Goal: Task Accomplishment & Management: Manage account settings

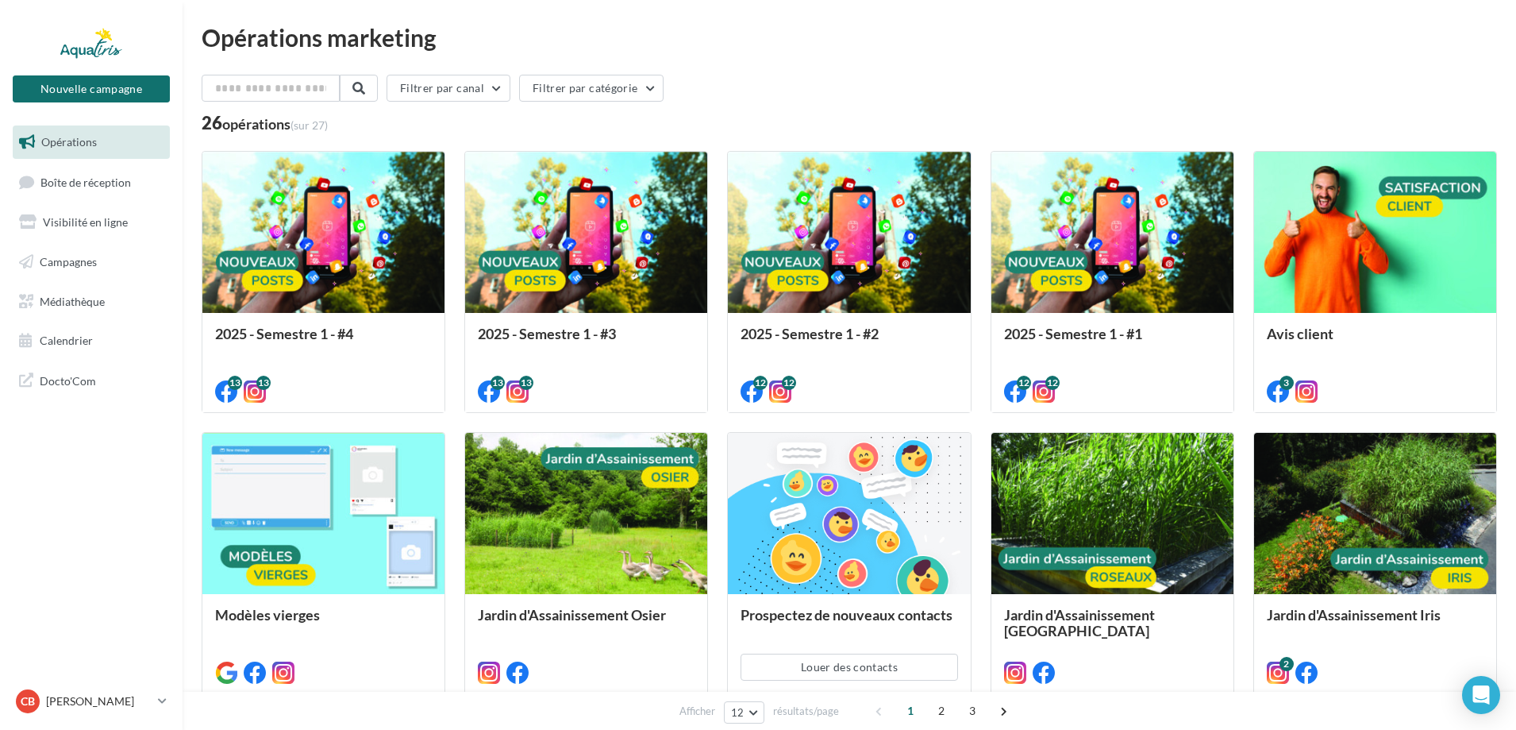
click at [95, 185] on span "Boîte de réception" at bounding box center [85, 181] width 91 height 13
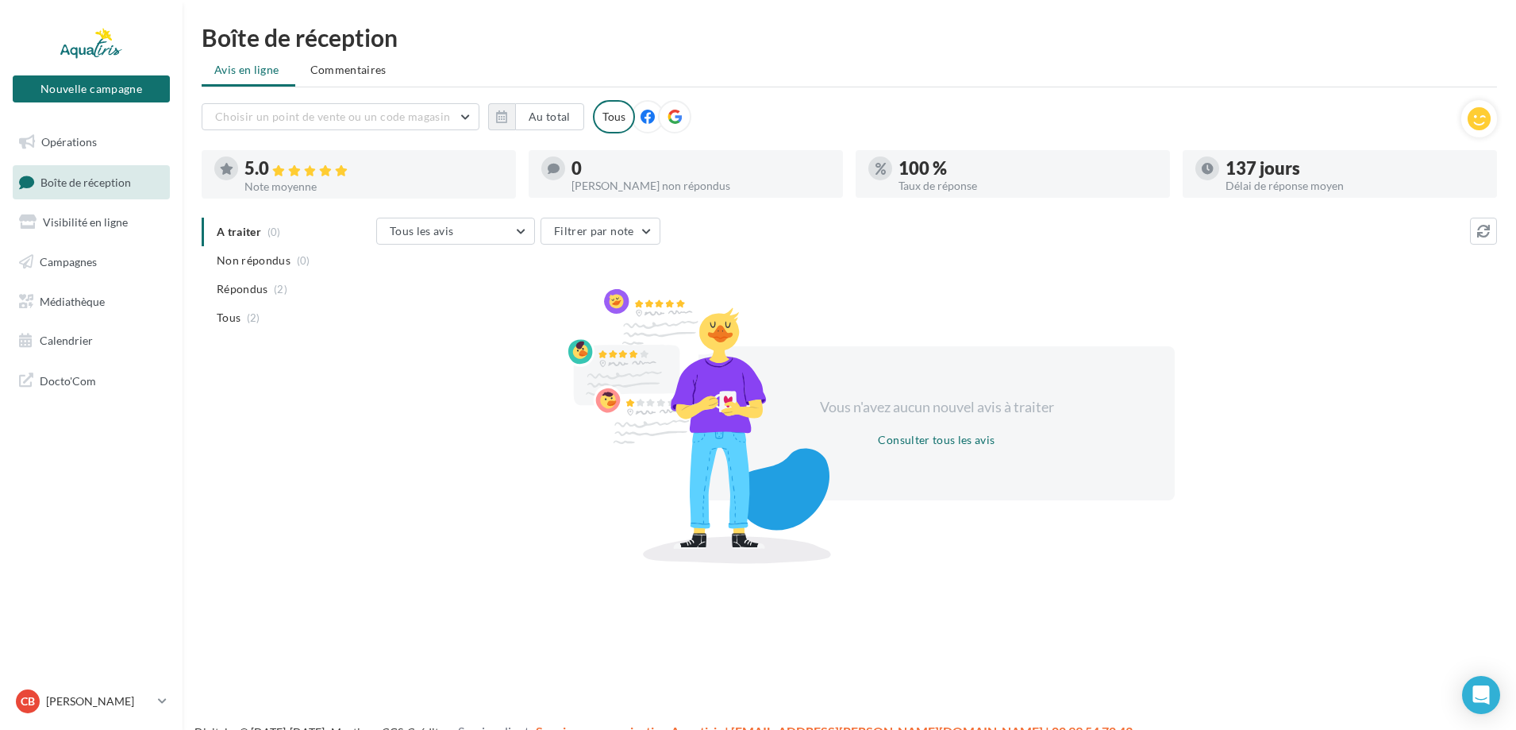
click at [67, 264] on span "Campagnes" at bounding box center [68, 261] width 57 height 13
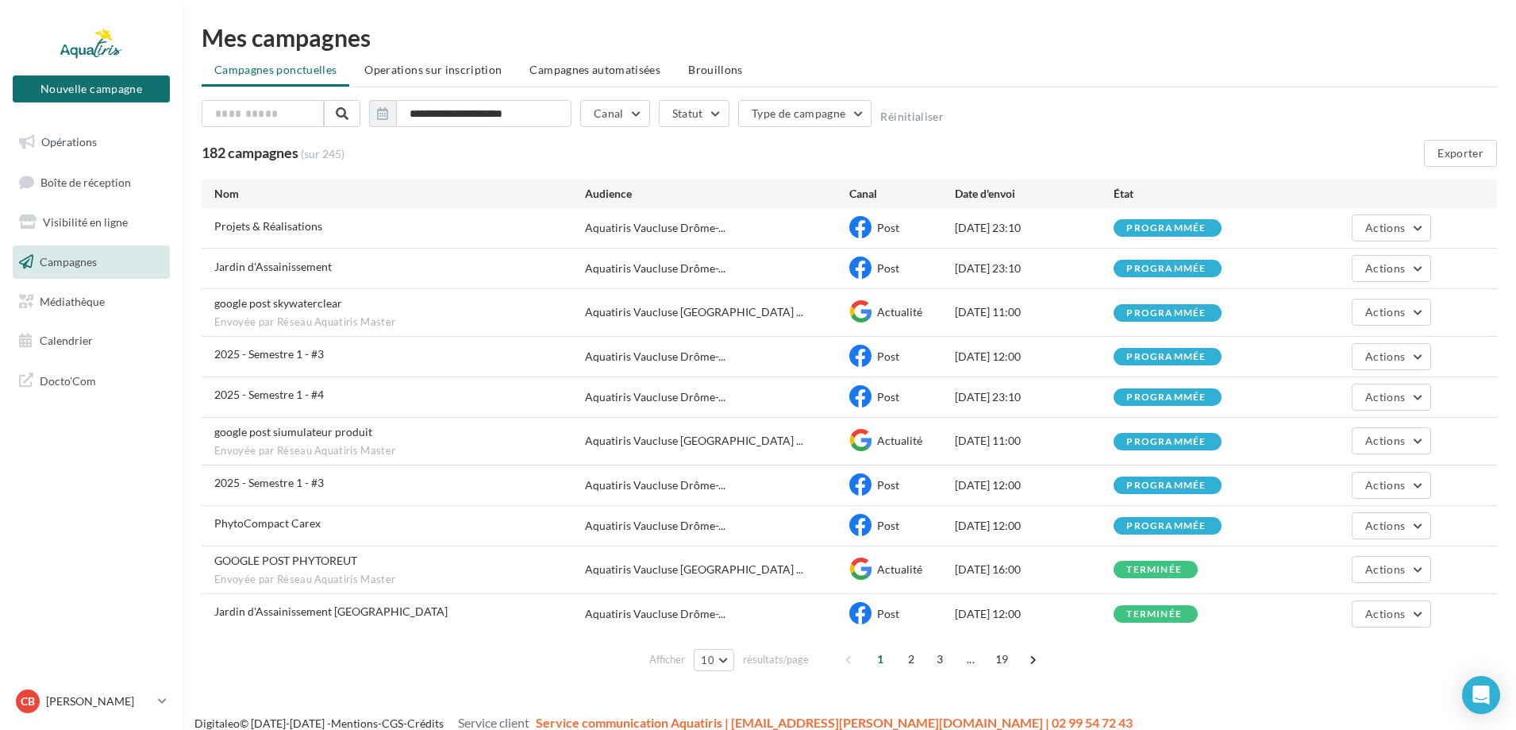
click at [70, 137] on span "Opérations" at bounding box center [69, 141] width 56 height 13
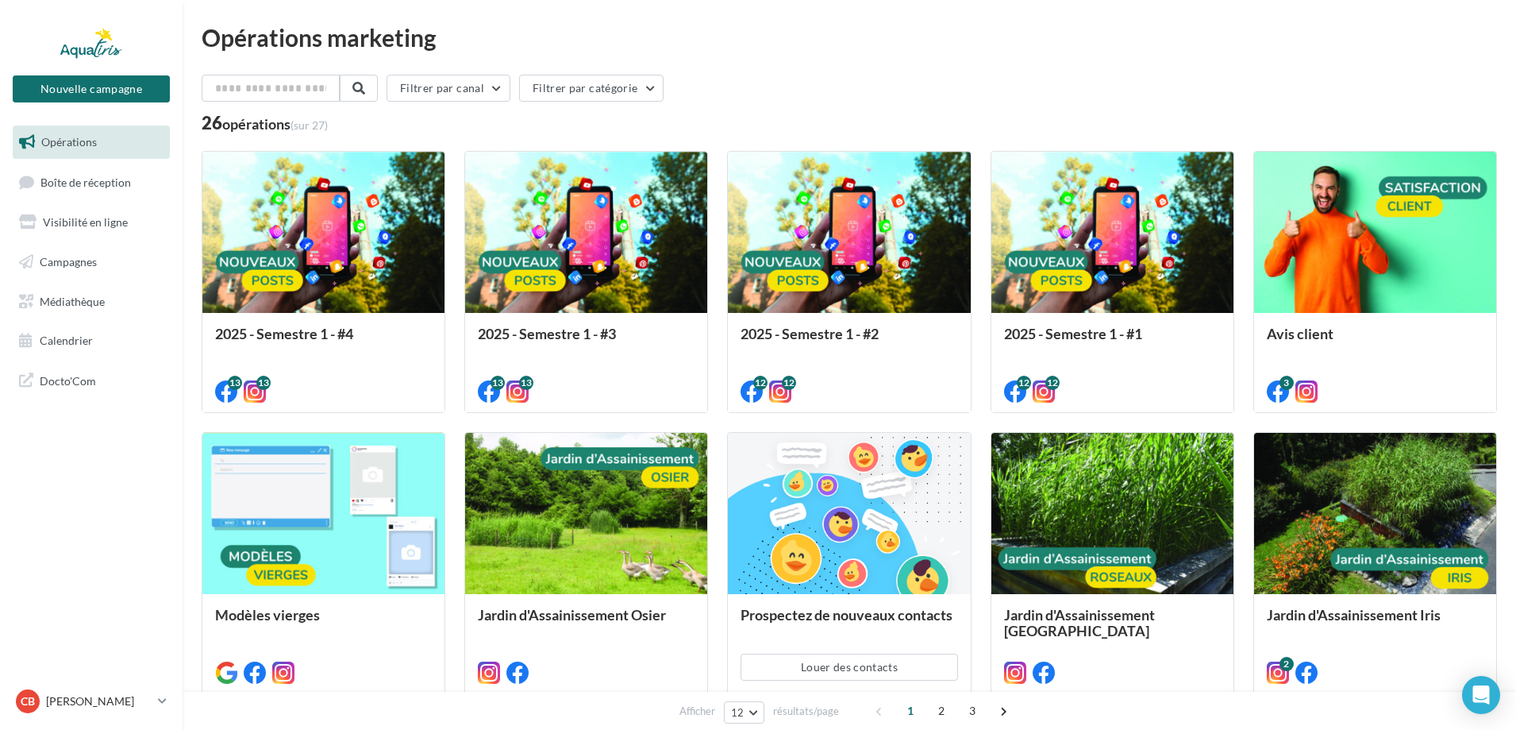
click at [81, 225] on span "Visibilité en ligne" at bounding box center [85, 221] width 85 height 13
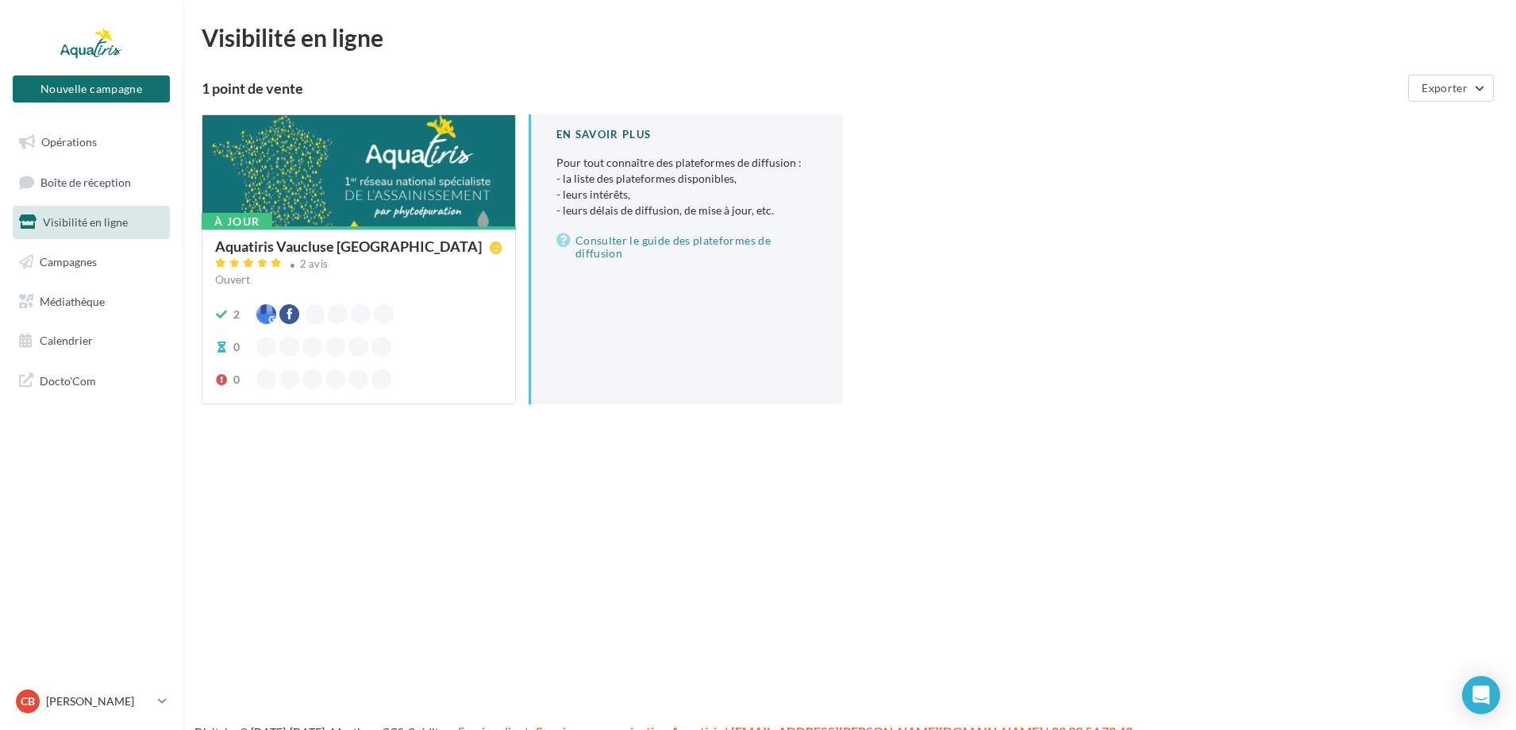
click at [94, 180] on span "Boîte de réception" at bounding box center [85, 181] width 91 height 13
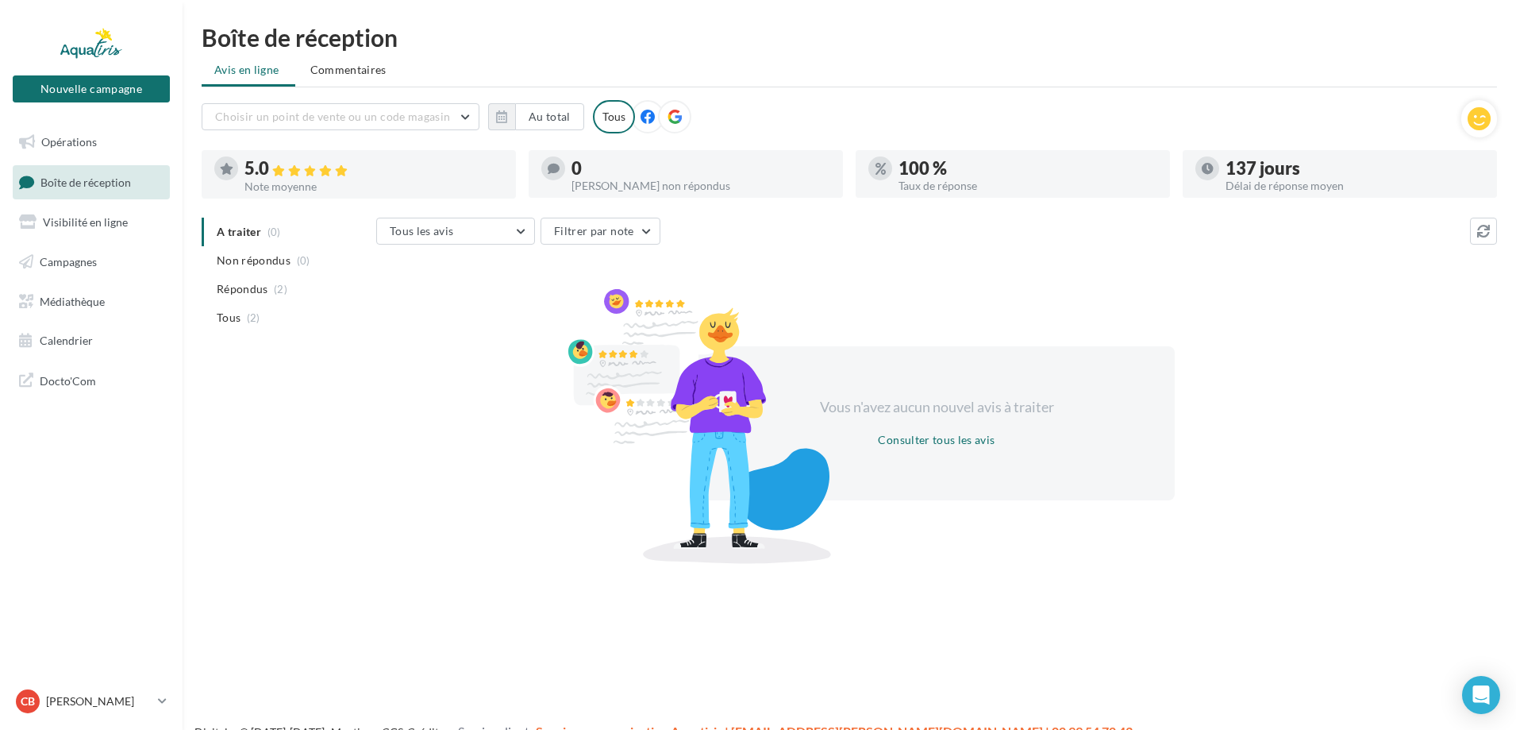
click at [348, 69] on span "Commentaires" at bounding box center [348, 69] width 76 height 13
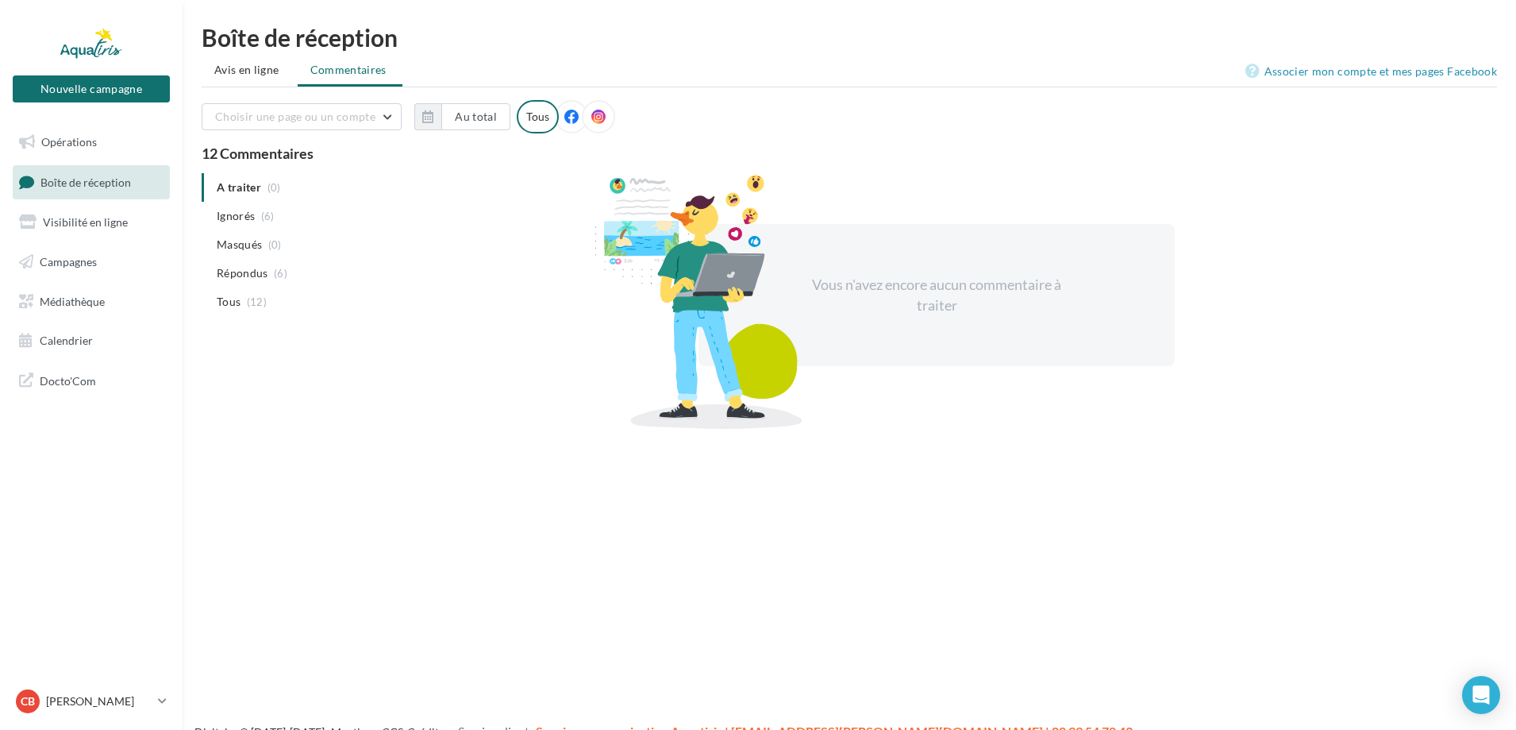
click at [560, 126] on div at bounding box center [571, 116] width 33 height 33
